Goal: Task Accomplishment & Management: Use online tool/utility

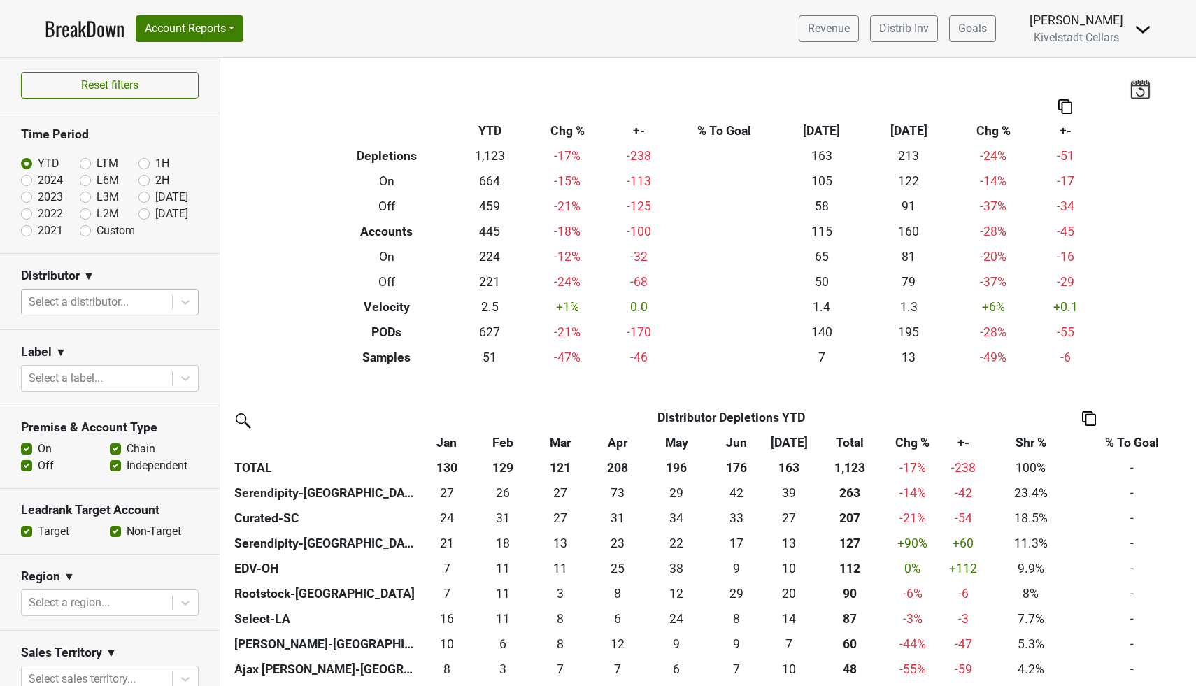
click at [114, 302] on div at bounding box center [97, 302] width 136 height 20
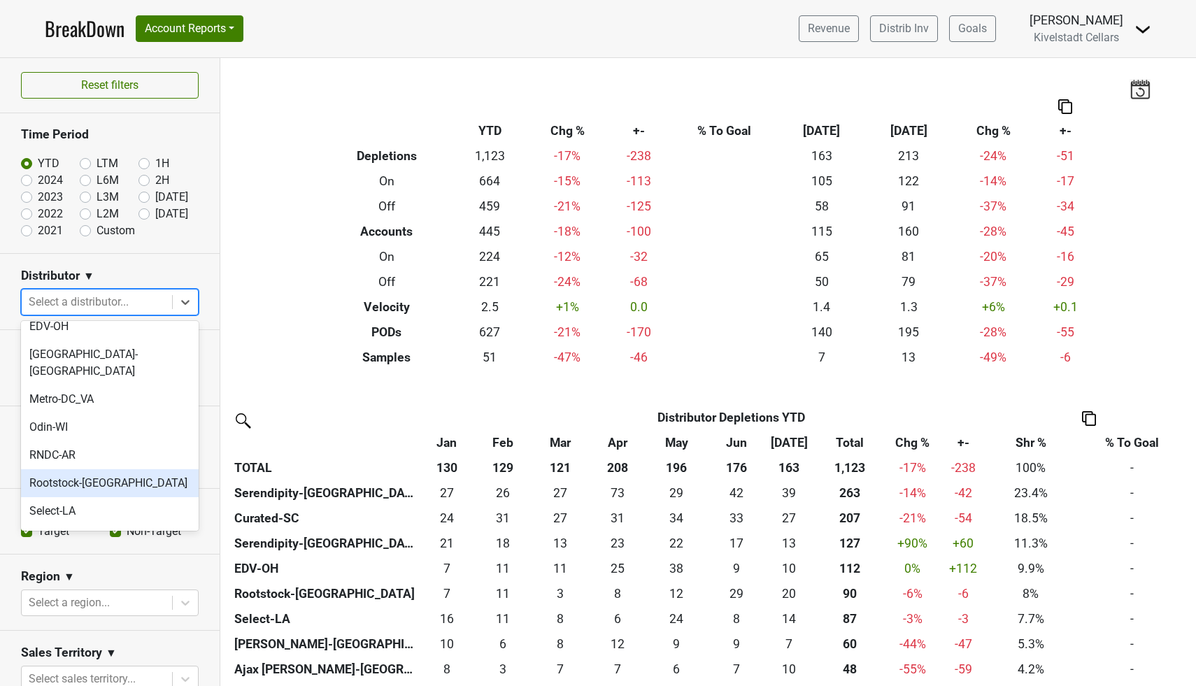
scroll to position [157, 0]
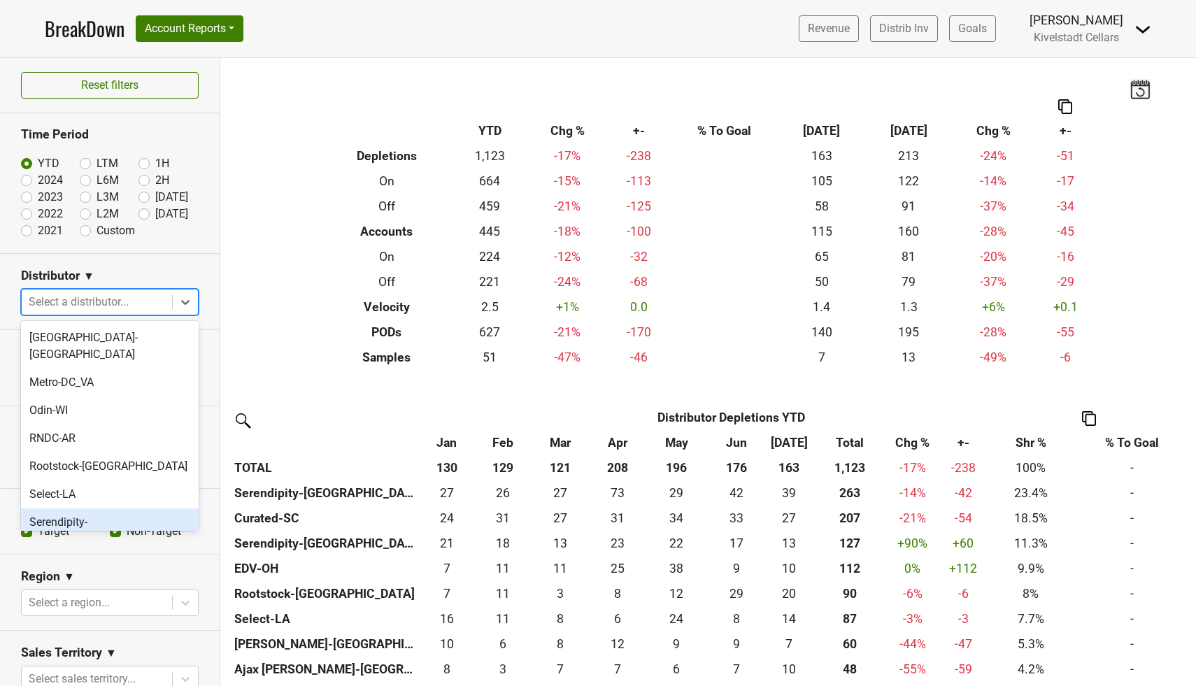
click at [100, 509] on div "Serendipity-CA" at bounding box center [110, 531] width 178 height 45
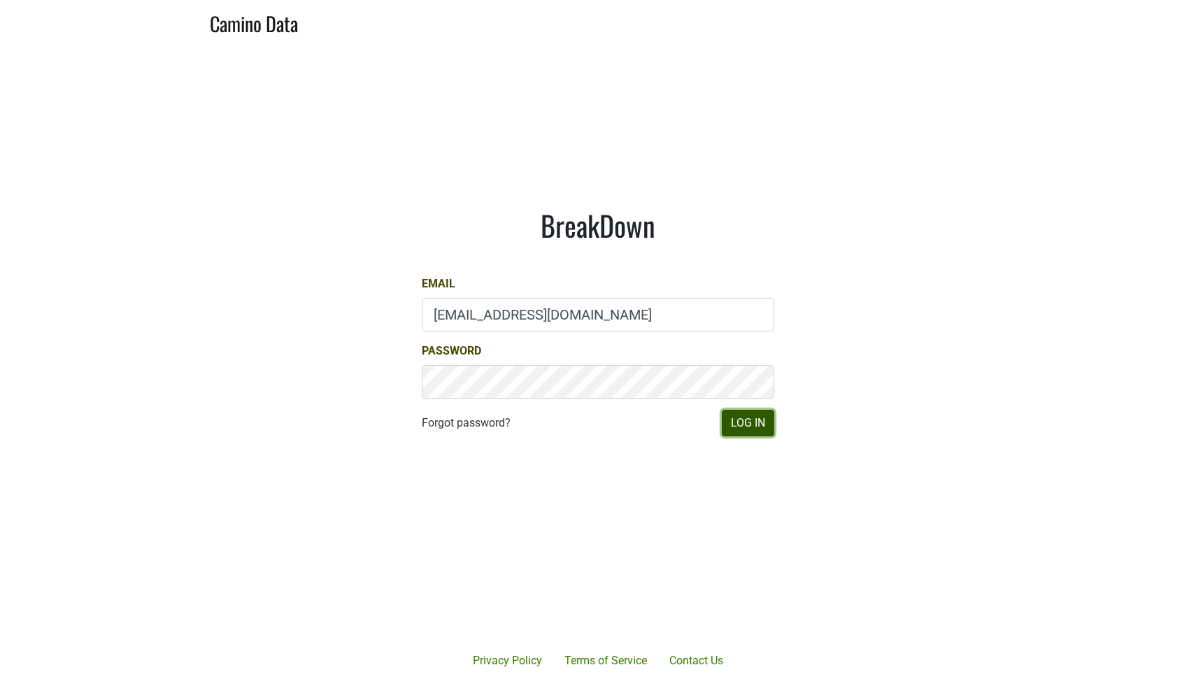
click at [756, 423] on button "Log In" at bounding box center [748, 423] width 52 height 27
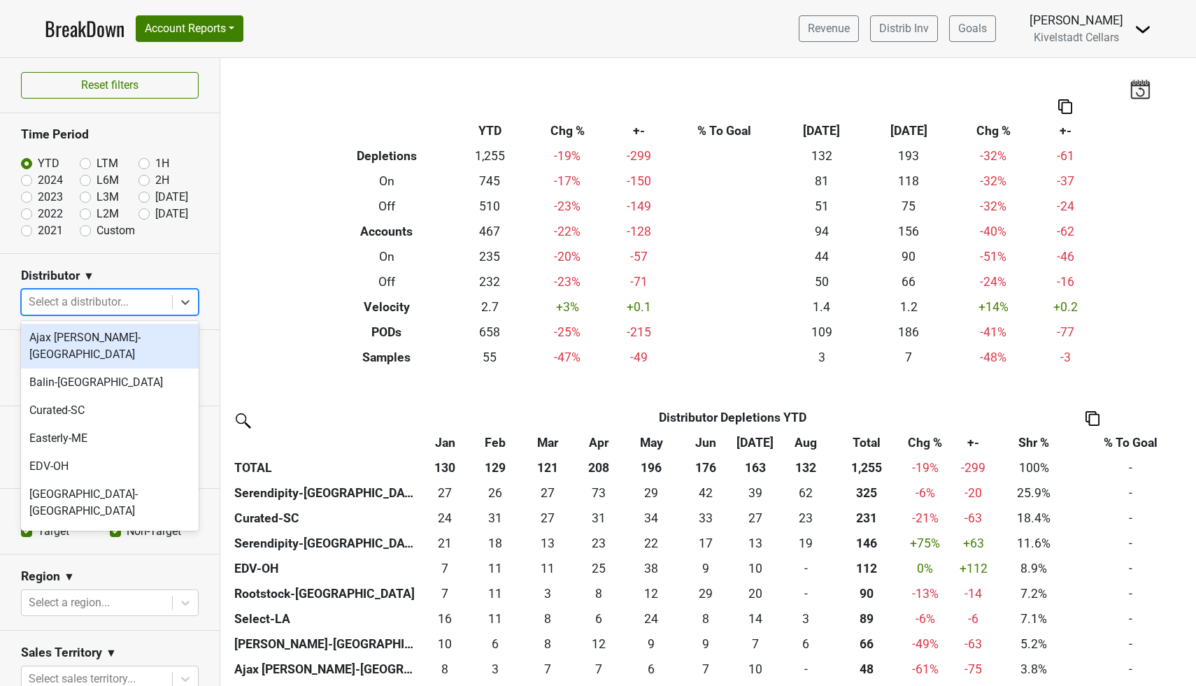
click at [102, 299] on div at bounding box center [97, 302] width 136 height 20
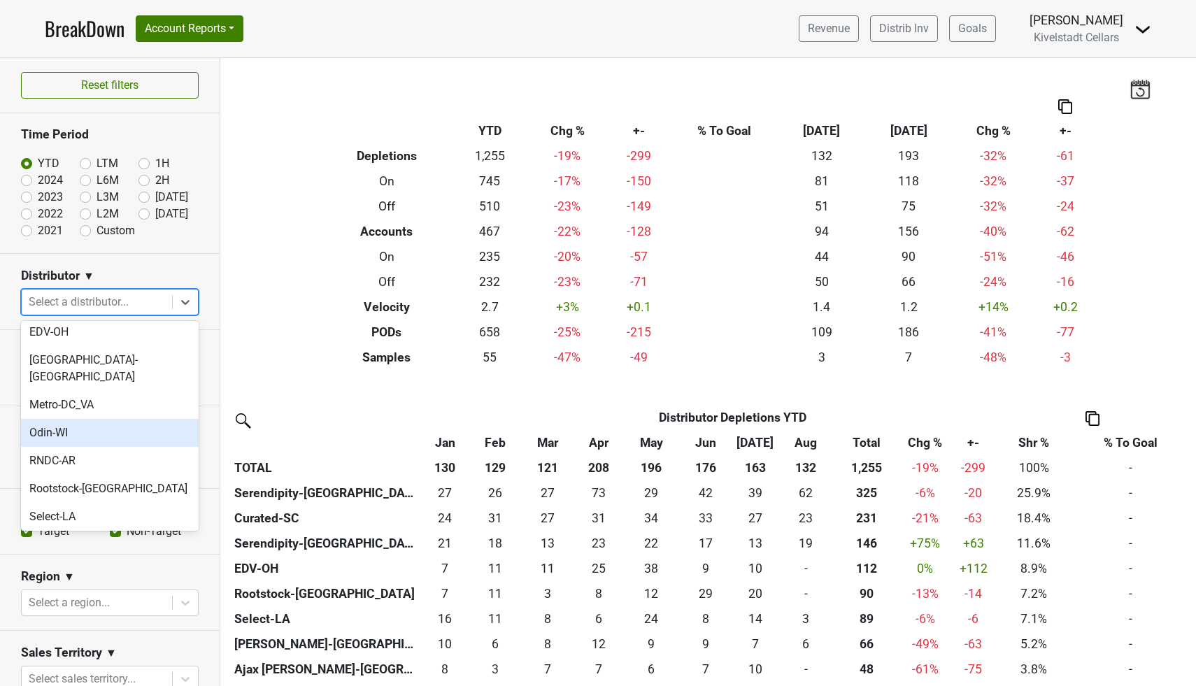
scroll to position [155, 0]
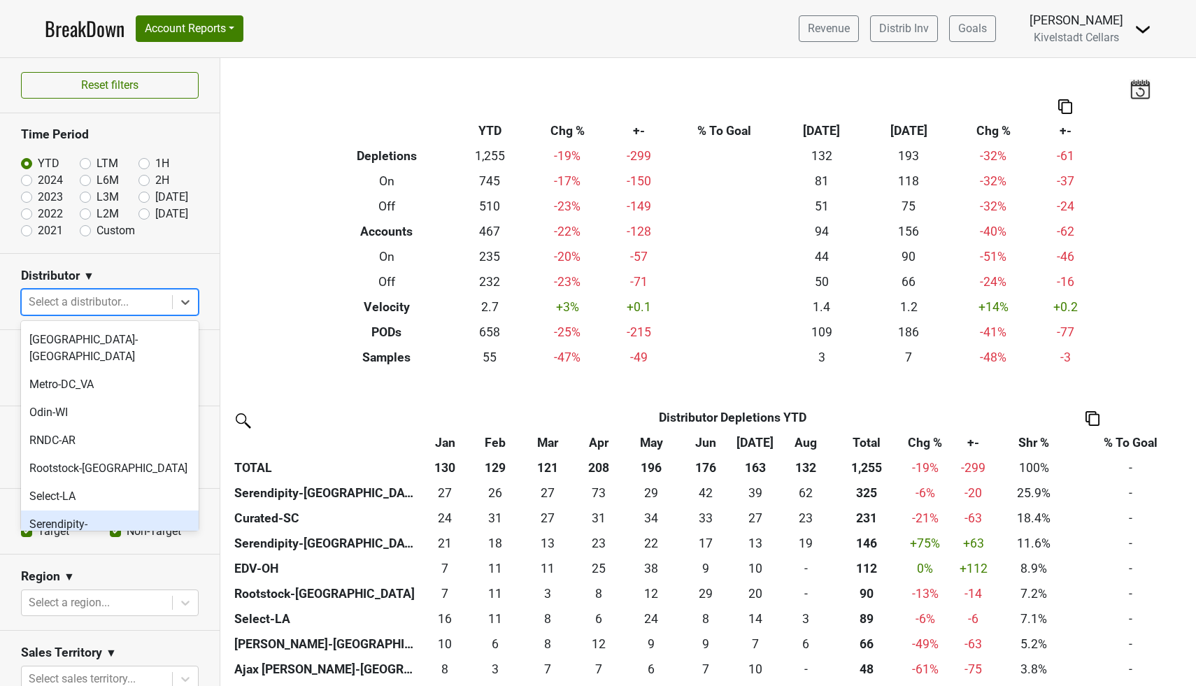
click at [113, 511] on div "Serendipity-CA" at bounding box center [110, 533] width 178 height 45
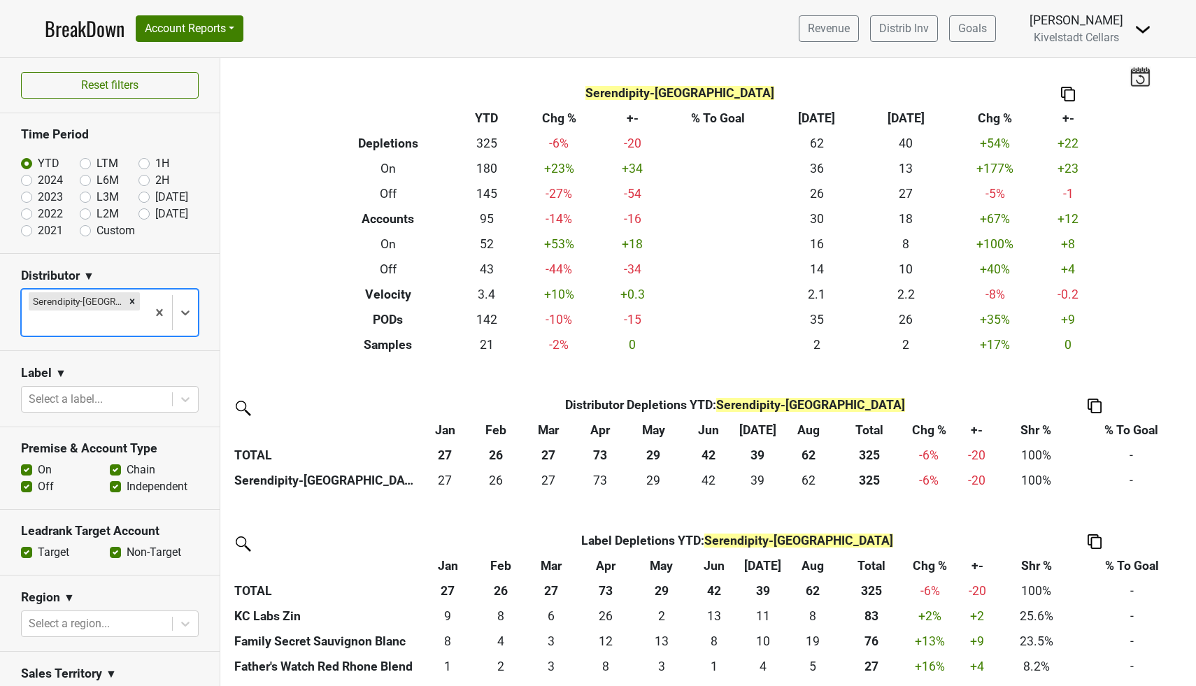
scroll to position [0, 0]
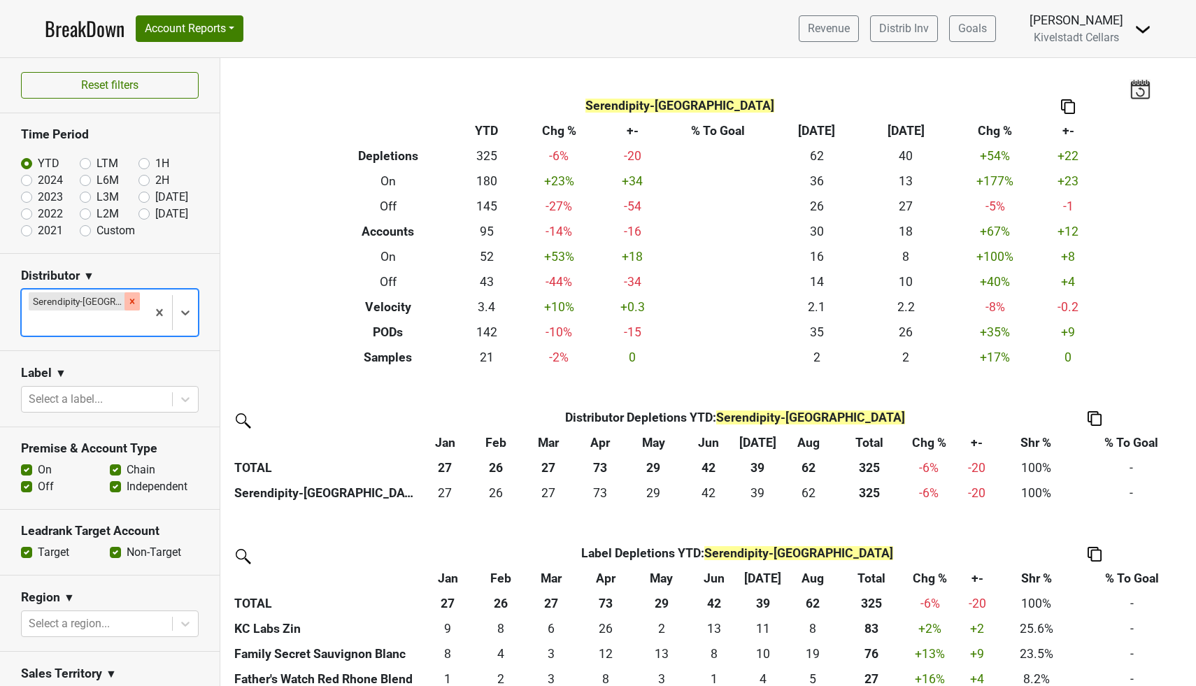
click at [130, 300] on icon "Remove Serendipity-CA" at bounding box center [132, 301] width 5 height 5
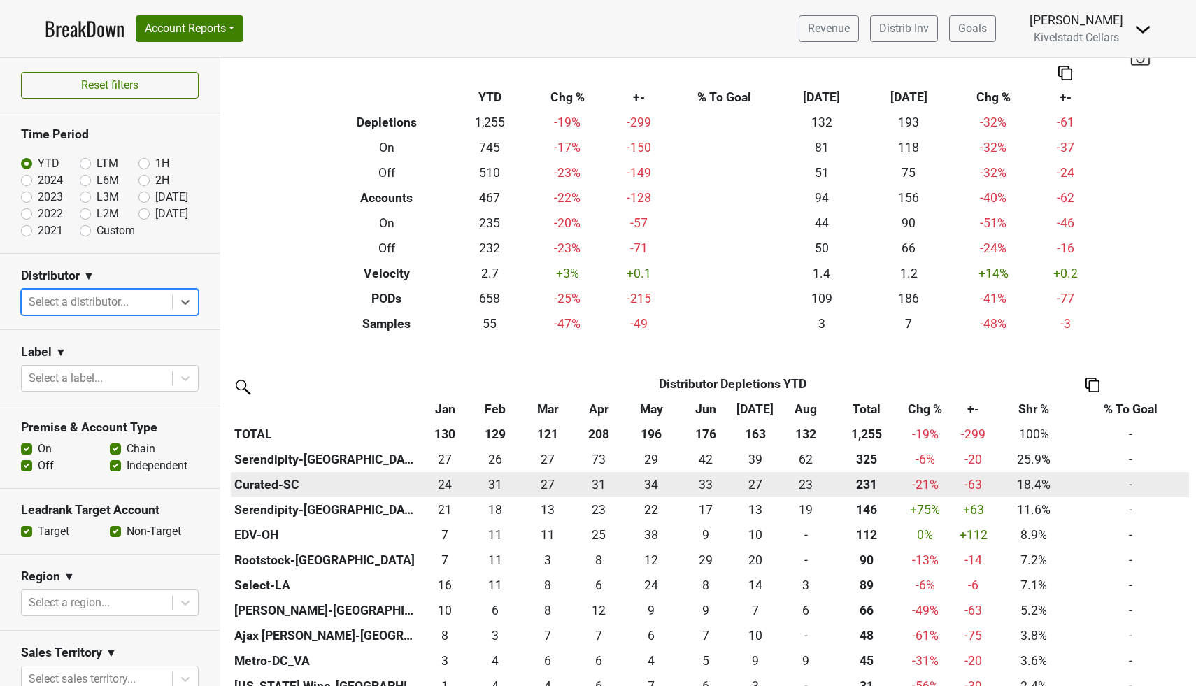
scroll to position [32, 0]
